Goal: Information Seeking & Learning: Understand process/instructions

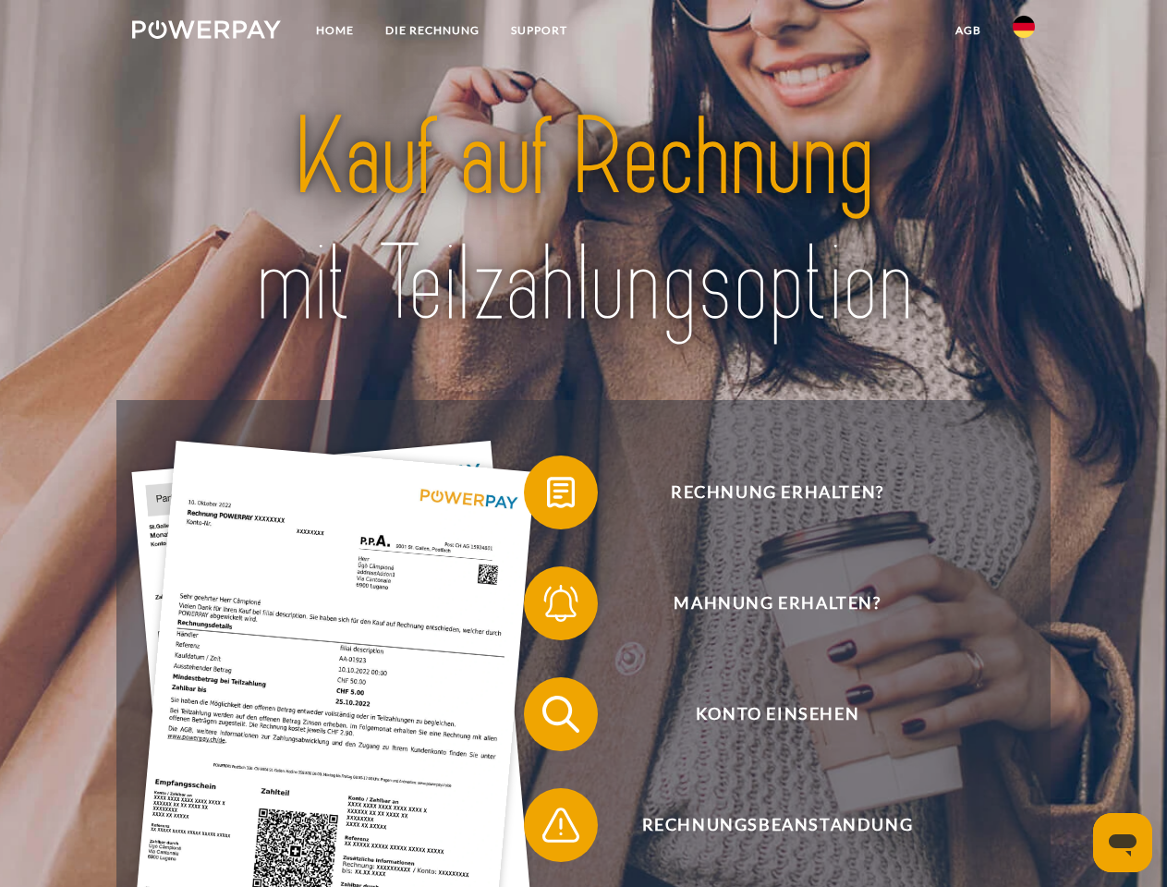
click at [206, 32] on img at bounding box center [206, 29] width 149 height 18
click at [1024, 32] on img at bounding box center [1023, 27] width 22 height 22
click at [967, 30] on link "agb" at bounding box center [967, 30] width 57 height 33
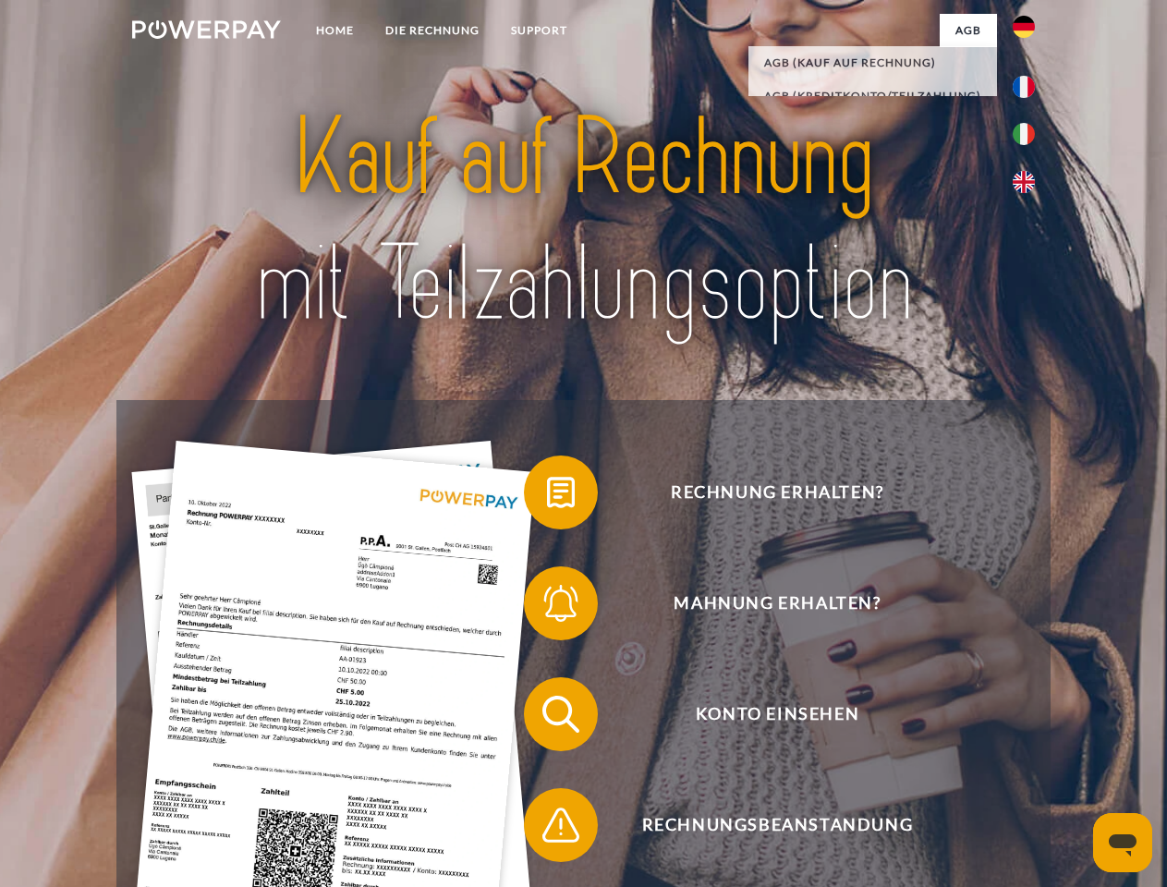
click at [547, 496] on span at bounding box center [533, 492] width 92 height 92
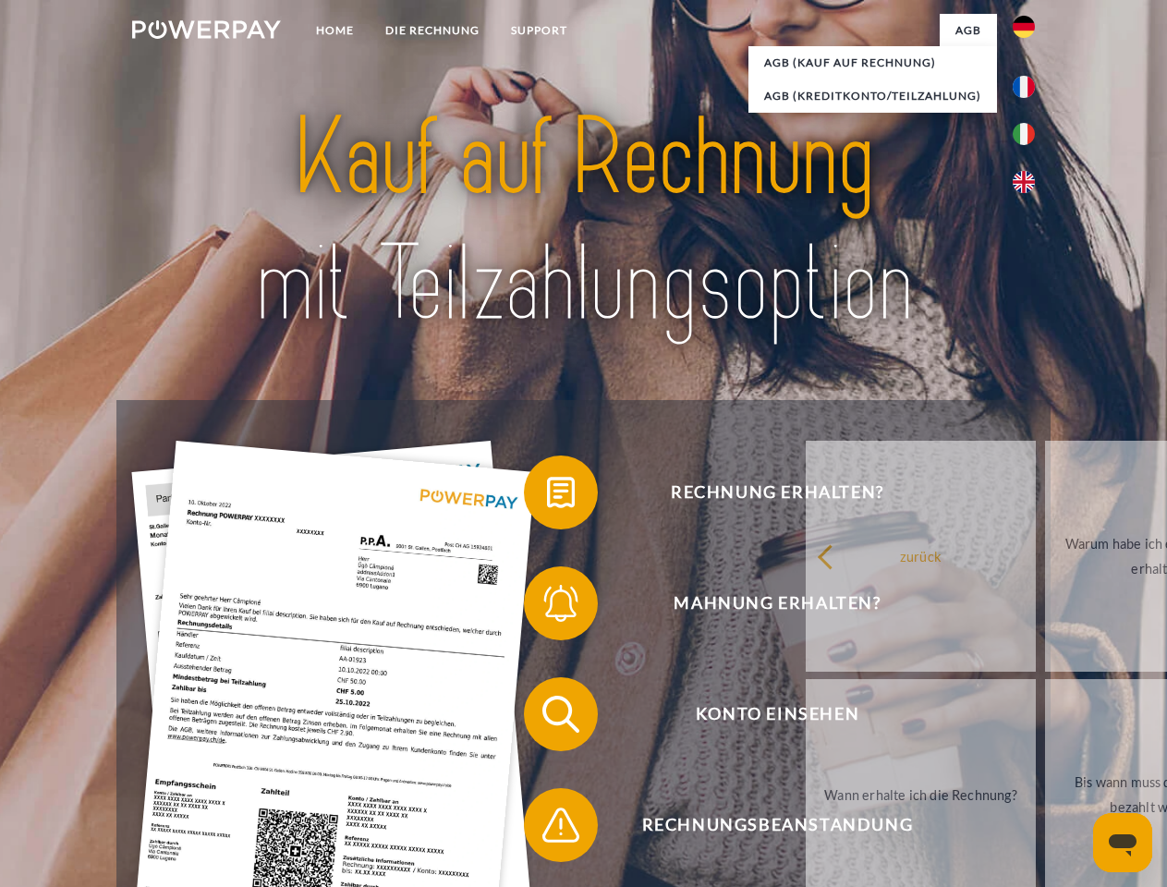
click at [547, 607] on span at bounding box center [533, 603] width 92 height 92
click at [1045, 718] on link "Bis wann muss die Rechnung bezahlt werden?" at bounding box center [1160, 794] width 230 height 231
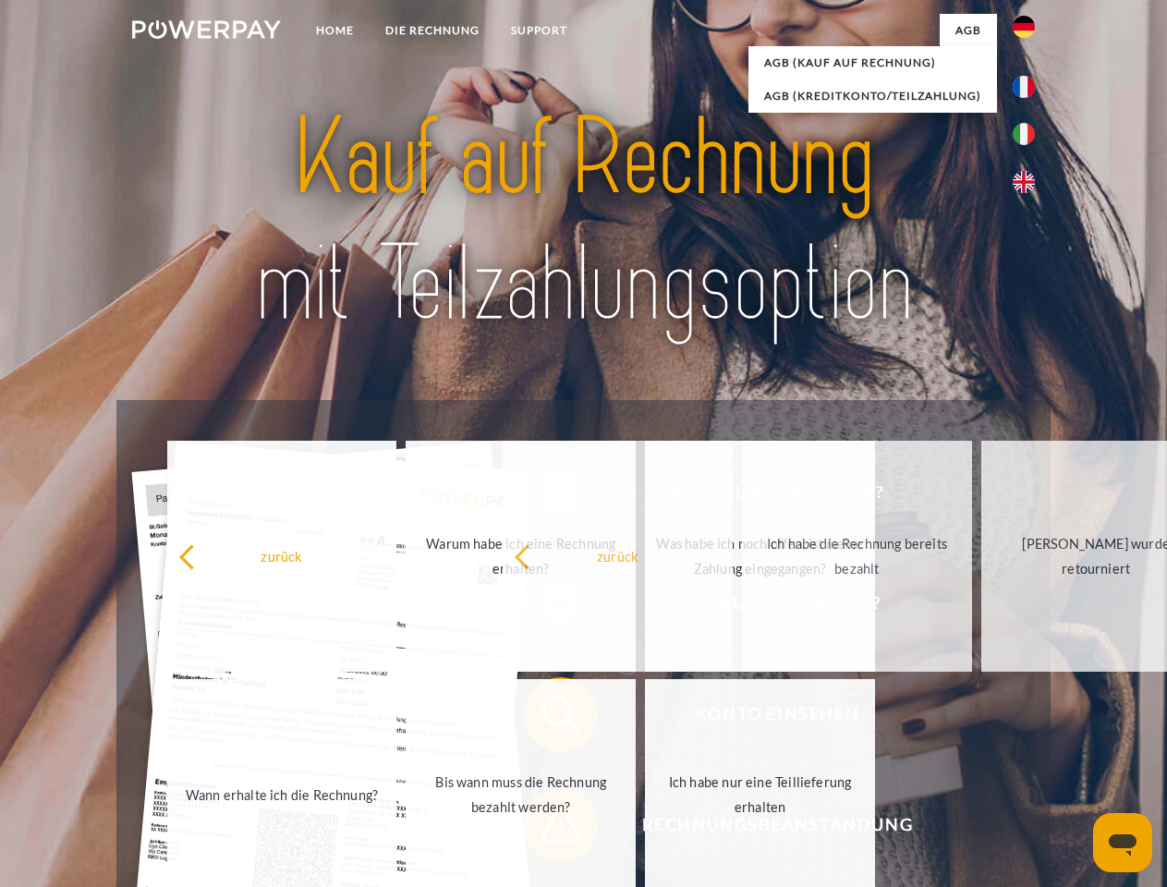
click at [547, 829] on span at bounding box center [533, 825] width 92 height 92
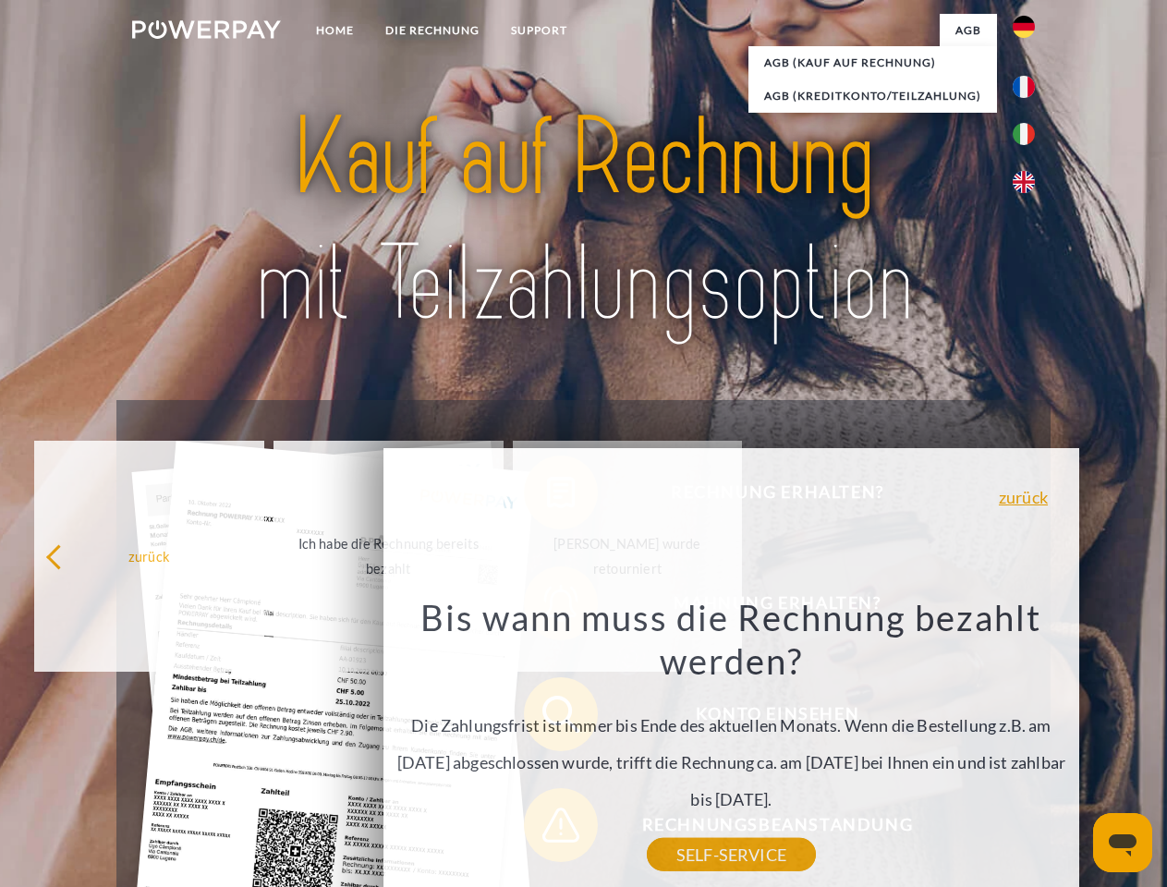
click at [1122, 842] on icon "Messaging-Fenster öffnen" at bounding box center [1122, 845] width 28 height 22
